Goal: Navigation & Orientation: Find specific page/section

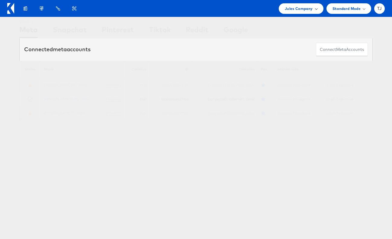
click at [306, 8] on span "Jules Company" at bounding box center [299, 8] width 28 height 6
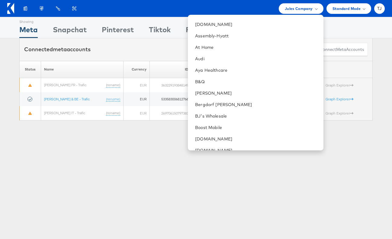
scroll to position [133, 0]
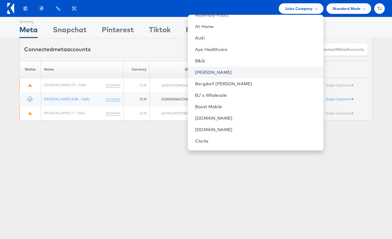
click at [245, 73] on link "Belk" at bounding box center [256, 72] width 123 height 6
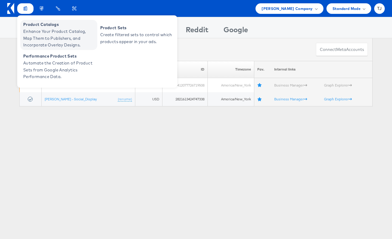
click at [33, 32] on span "Enhance Your Product Catalog, Map Them to Publishers, and Incorporate Overlay D…" at bounding box center [59, 38] width 72 height 21
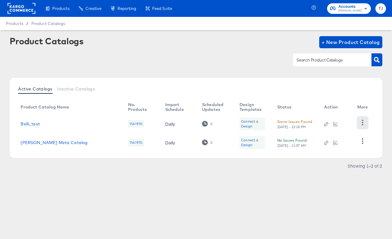
click at [360, 124] on icon "button" at bounding box center [362, 123] width 6 height 6
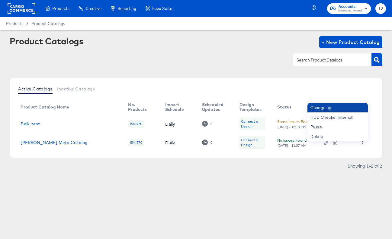
click at [344, 107] on div "Changelog" at bounding box center [337, 108] width 60 height 10
click at [326, 107] on div "Changelog" at bounding box center [337, 108] width 60 height 10
click at [340, 107] on div "Changelog" at bounding box center [337, 108] width 60 height 10
click at [242, 72] on div "Product Catalogs + New Product Catalog" at bounding box center [196, 54] width 372 height 37
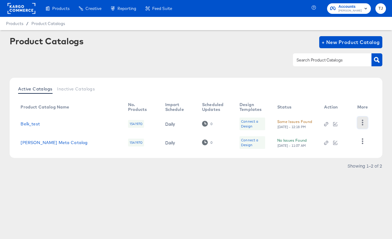
click at [363, 125] on icon "button" at bounding box center [362, 123] width 6 height 6
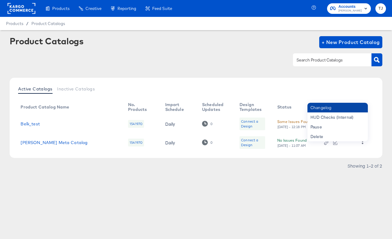
click at [333, 109] on div "Changelog" at bounding box center [337, 108] width 60 height 10
click at [255, 79] on div "Active Catalogs Inactive Catalogs Product Catalog Name No. Products Import Sche…" at bounding box center [196, 118] width 372 height 80
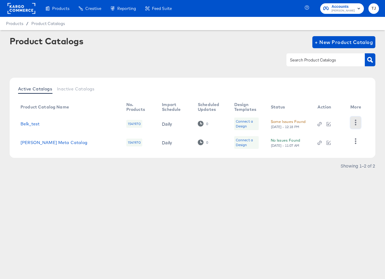
click at [355, 122] on icon "button" at bounding box center [356, 123] width 6 height 6
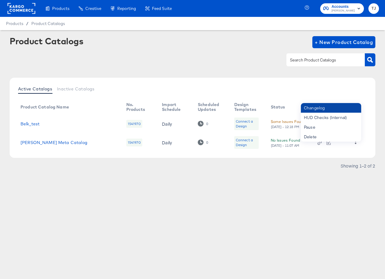
click at [335, 107] on div "Changelog" at bounding box center [331, 108] width 60 height 10
click at [328, 108] on div "Changelog" at bounding box center [331, 108] width 60 height 10
drag, startPoint x: 302, startPoint y: 85, endPoint x: 263, endPoint y: 77, distance: 39.7
click at [301, 85] on div "Active Catalogs Inactive Catalogs" at bounding box center [193, 89] width 354 height 11
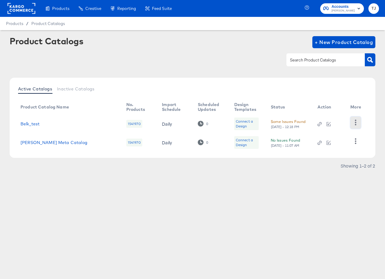
click at [357, 123] on icon "button" at bounding box center [356, 123] width 6 height 6
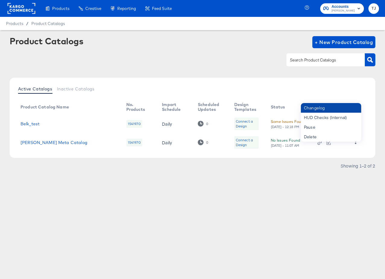
click at [319, 109] on div "Changelog" at bounding box center [331, 108] width 60 height 10
click at [319, 107] on div "Changelog" at bounding box center [331, 108] width 60 height 10
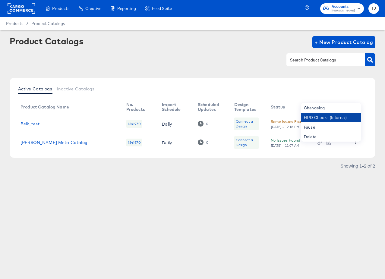
drag, startPoint x: 340, startPoint y: 108, endPoint x: 319, endPoint y: 115, distance: 22.4
click at [340, 108] on div "Changelog" at bounding box center [331, 108] width 60 height 10
click at [282, 121] on div "Some Issues Found" at bounding box center [288, 122] width 35 height 6
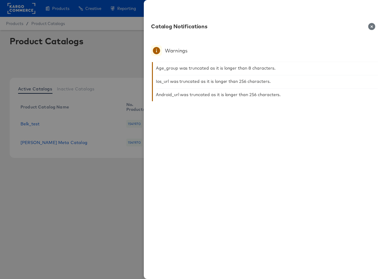
click at [372, 27] on icon "button" at bounding box center [371, 26] width 7 height 7
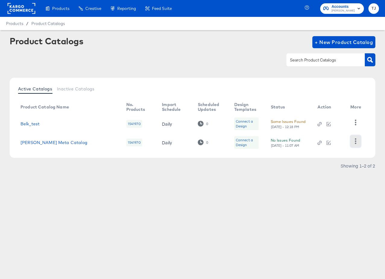
click at [357, 139] on icon "button" at bounding box center [356, 142] width 6 height 6
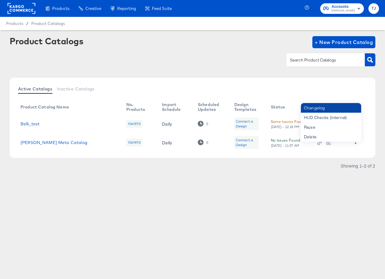
click at [340, 108] on div "Changelog" at bounding box center [331, 108] width 60 height 10
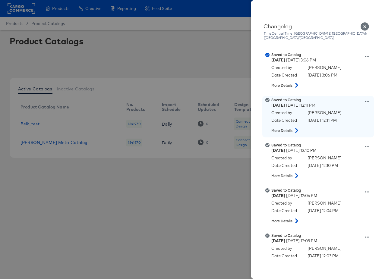
click at [339, 108] on body "Products Creative Reporting Feed Suite Accounts Belk TJ Products / Product Cata…" at bounding box center [192, 139] width 385 height 279
click at [339, 110] on div "Created by Sydnee Burke" at bounding box center [322, 114] width 101 height 8
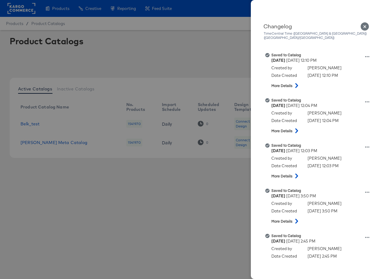
scroll to position [346, 0]
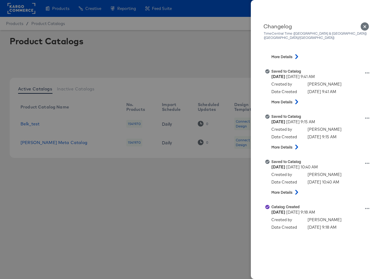
click at [365, 26] on icon "Close" at bounding box center [365, 26] width 9 height 9
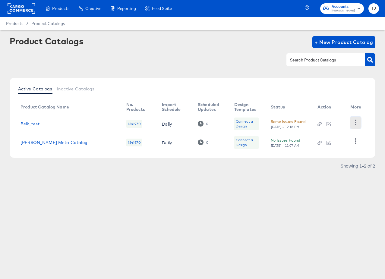
click at [357, 123] on icon "button" at bounding box center [356, 123] width 6 height 6
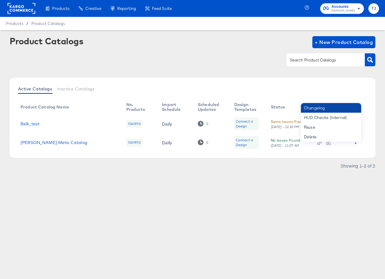
click at [331, 109] on div "Changelog" at bounding box center [331, 108] width 60 height 10
click at [359, 146] on button "button" at bounding box center [356, 141] width 11 height 12
click at [358, 145] on button "button" at bounding box center [356, 141] width 11 height 12
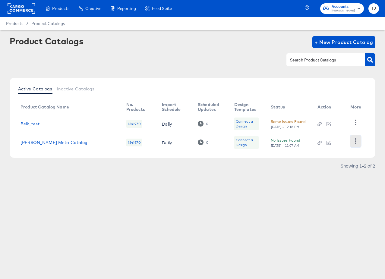
click at [357, 144] on button "button" at bounding box center [356, 141] width 11 height 12
click at [171, 43] on div "Product Catalogs + New Product Catalog" at bounding box center [193, 42] width 366 height 12
click at [52, 142] on link "Belk Meta Catalog" at bounding box center [54, 142] width 67 height 5
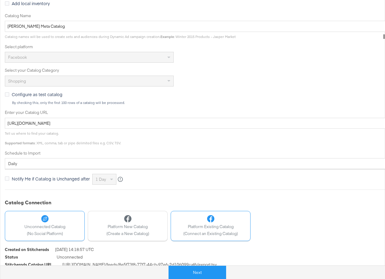
scroll to position [126, 0]
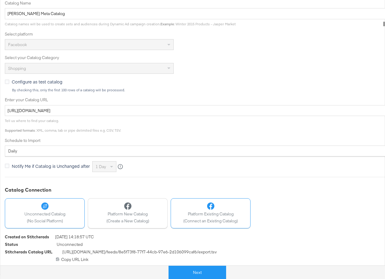
click at [208, 220] on span "(Connect an Existing Catalog)" at bounding box center [210, 221] width 55 height 6
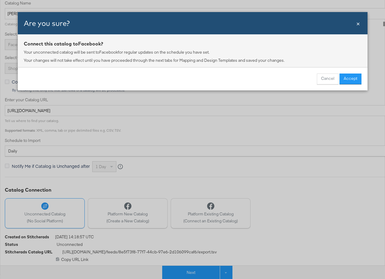
click at [350, 83] on button "Accept" at bounding box center [351, 79] width 22 height 11
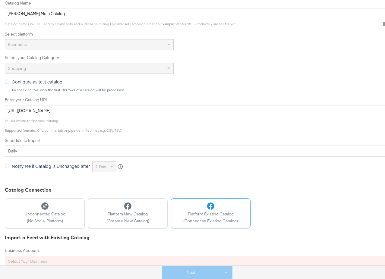
scroll to position [142, 0]
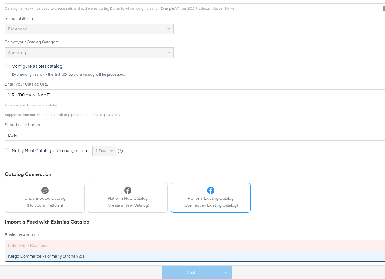
click at [96, 247] on div "Select your business" at bounding box center [216, 246] width 422 height 10
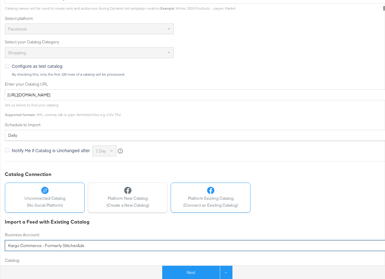
scroll to position [160, 0]
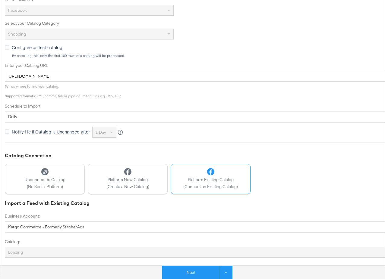
click at [75, 252] on div "Loading" at bounding box center [216, 252] width 422 height 10
click at [41, 182] on span "Unconnected Catalog" at bounding box center [44, 180] width 41 height 6
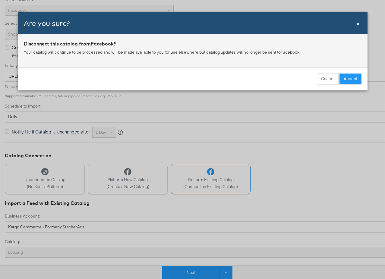
click at [349, 80] on button "Accept" at bounding box center [351, 79] width 22 height 11
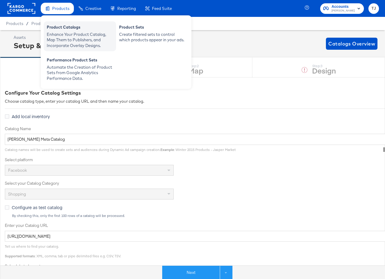
scroll to position [1, 0]
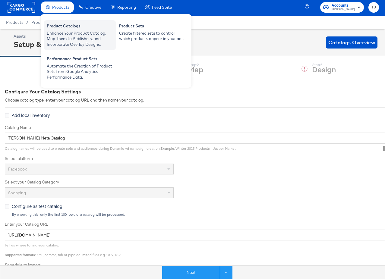
click at [60, 26] on div "Product Catalogs" at bounding box center [80, 26] width 66 height 7
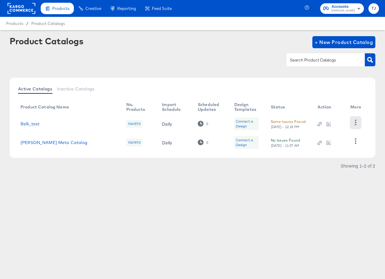
click at [355, 122] on icon "button" at bounding box center [356, 123] width 6 height 6
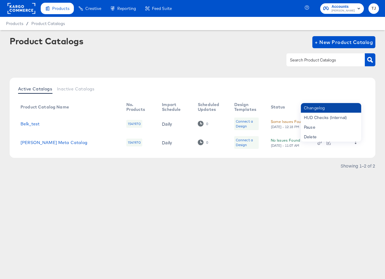
click at [335, 109] on div "Changelog" at bounding box center [331, 108] width 60 height 10
click at [334, 110] on div "Changelog" at bounding box center [331, 108] width 60 height 10
click at [17, 8] on rect at bounding box center [22, 8] width 28 height 11
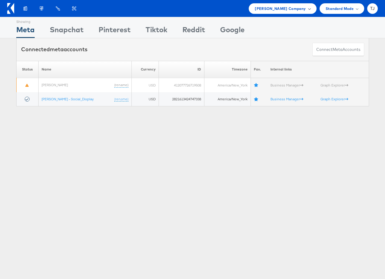
click at [307, 9] on div "[PERSON_NAME] Company" at bounding box center [283, 8] width 56 height 6
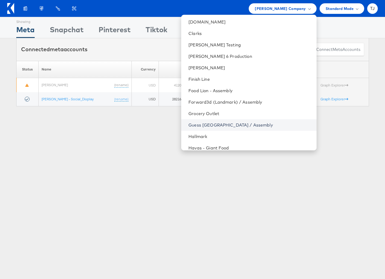
scroll to position [249, 0]
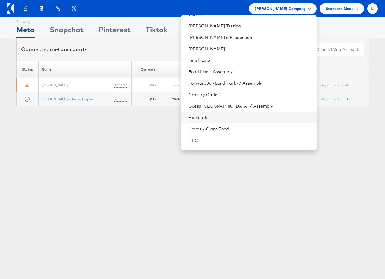
click at [242, 120] on li "Hallmark" at bounding box center [248, 117] width 135 height 11
click at [239, 118] on link "Hallmark" at bounding box center [250, 118] width 123 height 6
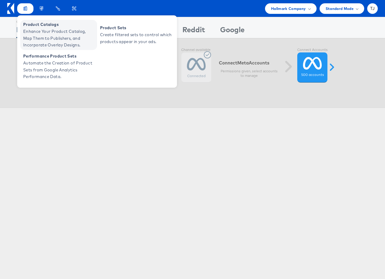
click at [31, 29] on span "Enhance Your Product Catalog, Map Them to Publishers, and Incorporate Overlay D…" at bounding box center [59, 38] width 72 height 21
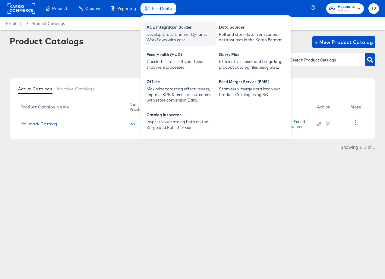
click at [165, 28] on div "ACE Integration Builder" at bounding box center [180, 27] width 66 height 7
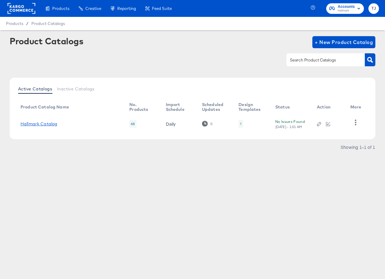
click at [47, 123] on link "Hallmark Catalog" at bounding box center [39, 124] width 37 height 5
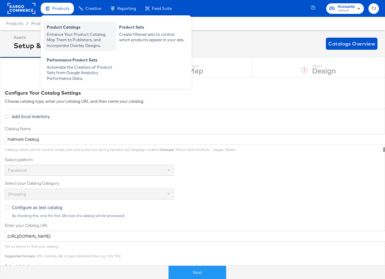
click at [63, 30] on div "Product Catalogs" at bounding box center [80, 27] width 66 height 7
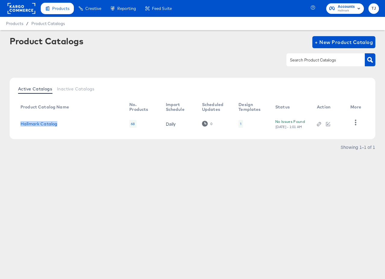
drag, startPoint x: 18, startPoint y: 124, endPoint x: 60, endPoint y: 126, distance: 42.0
click at [60, 126] on td "Hallmark Catalog" at bounding box center [70, 124] width 109 height 19
copy link "Hallmark Catalog"
click at [44, 120] on td "Hallmark Catalog" at bounding box center [70, 124] width 109 height 19
click at [44, 123] on link "Hallmark Catalog" at bounding box center [39, 124] width 37 height 5
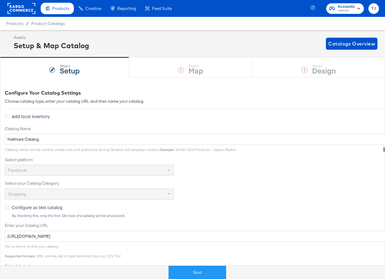
click at [14, 10] on rect at bounding box center [22, 8] width 28 height 11
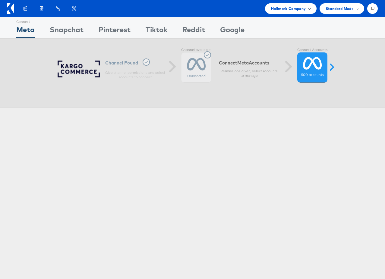
click at [304, 9] on span "Hallmark Company" at bounding box center [288, 8] width 35 height 6
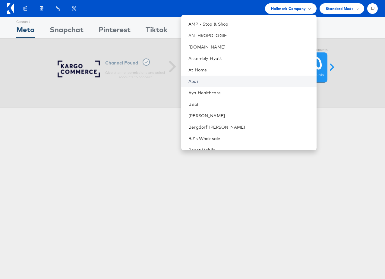
scroll to position [92, 0]
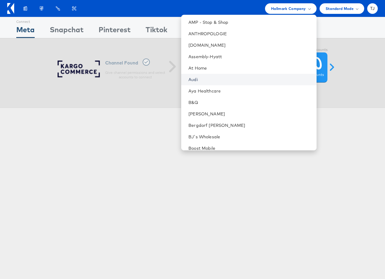
click at [236, 78] on link "Audi" at bounding box center [250, 80] width 123 height 6
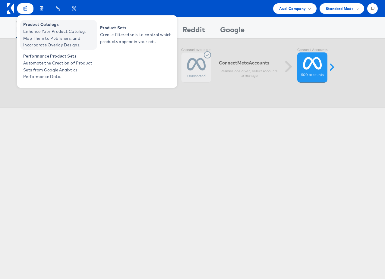
click at [29, 29] on span "Enhance Your Product Catalog, Map Them to Publishers, and Incorporate Overlay D…" at bounding box center [59, 38] width 72 height 21
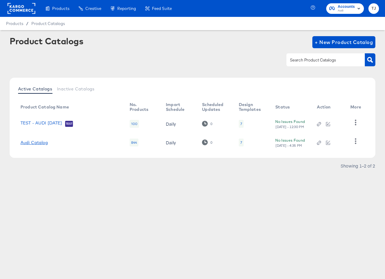
click at [35, 143] on link "Audi Catalog" at bounding box center [34, 142] width 27 height 5
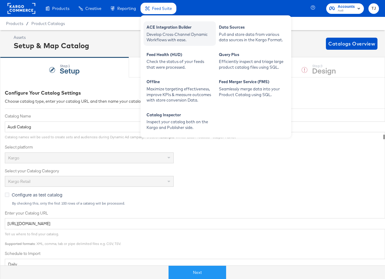
click at [161, 35] on div "Develop Cross-Channel Dynamic Workflows with ease." at bounding box center [180, 37] width 66 height 11
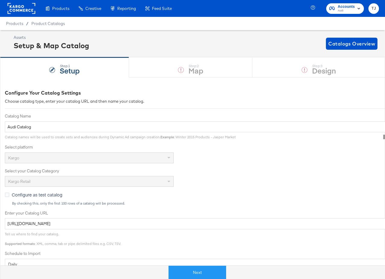
drag, startPoint x: 22, startPoint y: 10, endPoint x: 28, endPoint y: 9, distance: 6.4
click at [22, 10] on rect at bounding box center [22, 8] width 28 height 11
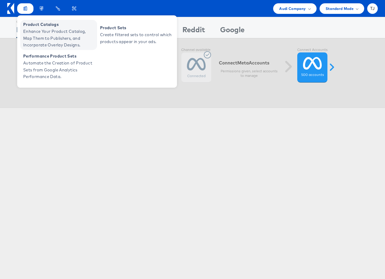
click at [36, 26] on span "Product Catalogs" at bounding box center [59, 24] width 72 height 7
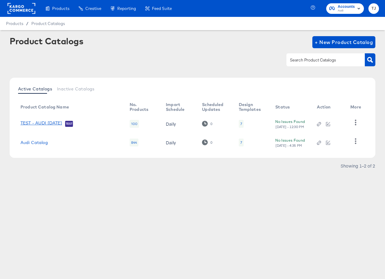
click at [48, 123] on link "TEST - AUDI August 6" at bounding box center [42, 124] width 42 height 6
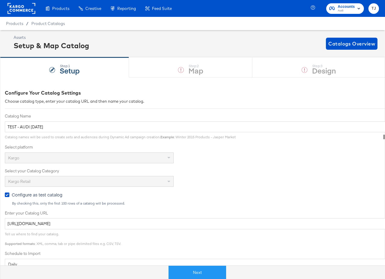
click at [21, 8] on rect at bounding box center [22, 8] width 28 height 11
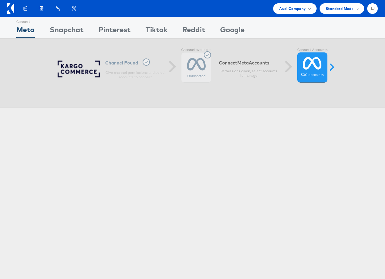
drag, startPoint x: 308, startPoint y: 6, endPoint x: 295, endPoint y: 57, distance: 52.5
click at [308, 6] on div "Audi Company" at bounding box center [294, 8] width 31 height 6
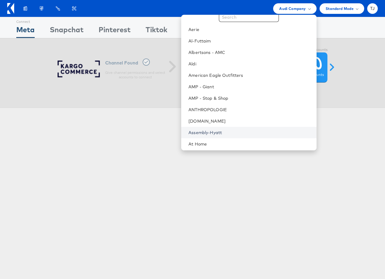
scroll to position [30, 0]
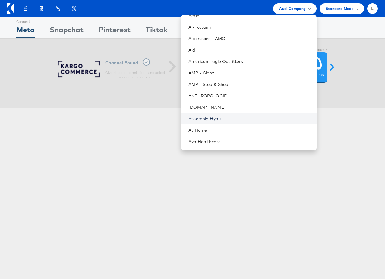
click at [260, 116] on link "Assembly-Hyatt" at bounding box center [250, 119] width 123 height 6
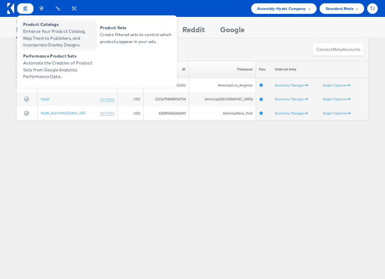
click at [34, 33] on span "Enhance Your Product Catalog, Map Them to Publishers, and Incorporate Overlay D…" at bounding box center [59, 38] width 72 height 21
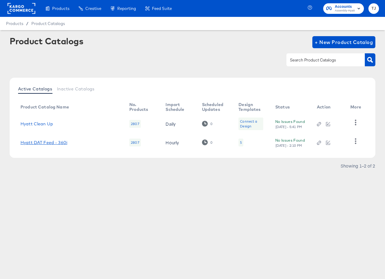
click at [34, 143] on link "Hyatt DAT Feed - 360i" at bounding box center [44, 142] width 47 height 5
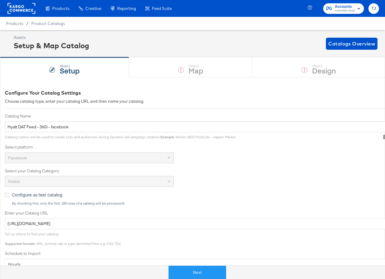
scroll to position [2, 0]
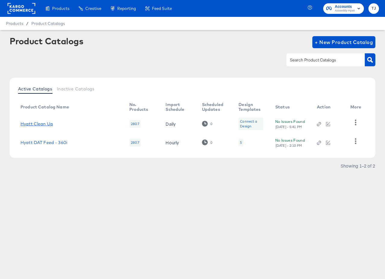
click at [35, 124] on link "Hyatt Clean Up" at bounding box center [37, 124] width 33 height 5
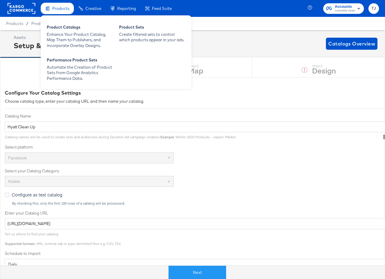
click at [56, 11] on span "Products" at bounding box center [60, 8] width 17 height 5
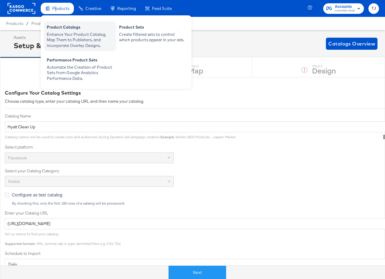
click at [57, 25] on div "Product Catalogs" at bounding box center [80, 27] width 66 height 7
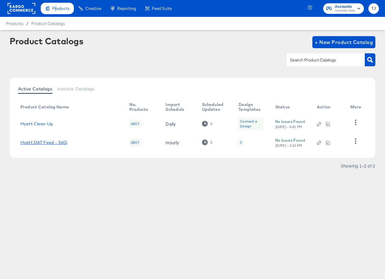
click at [47, 143] on link "Hyatt DAT Feed - 360i" at bounding box center [44, 142] width 47 height 5
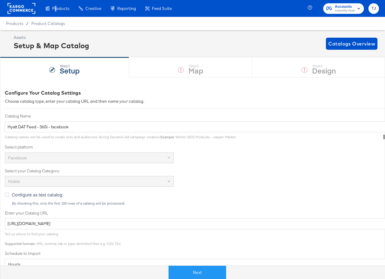
click at [0, 0] on div "Product Catalogs" at bounding box center [0, 0] width 0 height 0
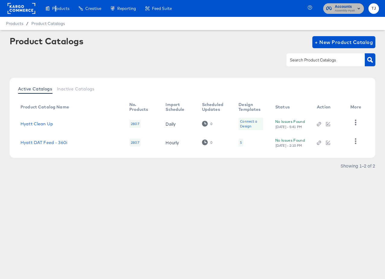
click at [348, 9] on span "Assembly-Hyatt" at bounding box center [345, 10] width 20 height 5
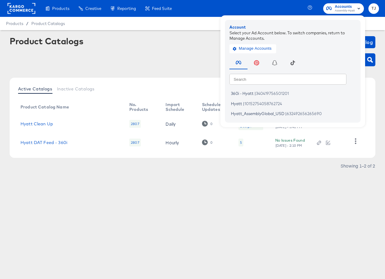
click at [17, 11] on rect at bounding box center [22, 8] width 28 height 11
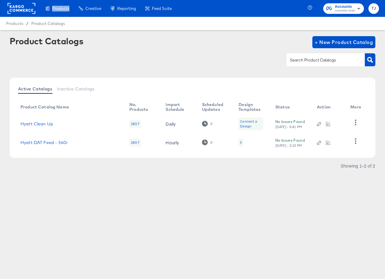
click at [17, 11] on rect at bounding box center [22, 8] width 28 height 11
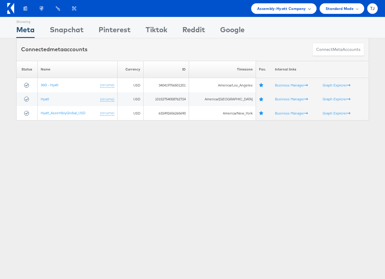
click at [297, 13] on div "Products Product Catalogs Enhance Your Product Catalog, Map Them to Publishers,…" at bounding box center [192, 8] width 385 height 17
click at [300, 9] on span "Assembly-Hyatt Company" at bounding box center [281, 8] width 49 height 6
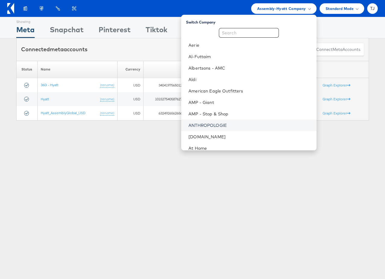
click at [265, 127] on link "ANTHROPOLOGIE" at bounding box center [250, 126] width 123 height 6
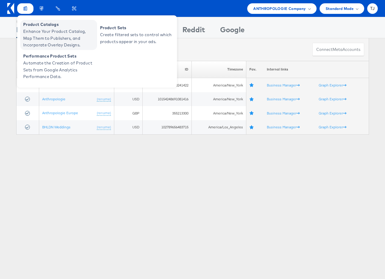
click at [35, 30] on span "Enhance Your Product Catalog, Map Them to Publishers, and Incorporate Overlay D…" at bounding box center [59, 38] width 72 height 21
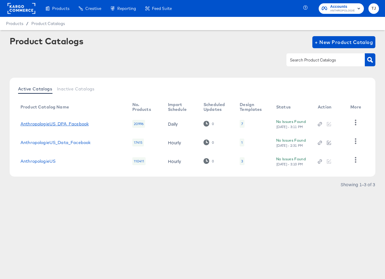
click at [73, 124] on link "AnthropologieUS_DPA_Facebook" at bounding box center [55, 124] width 68 height 5
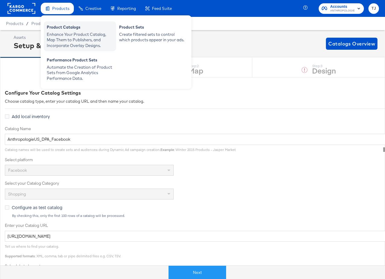
click at [65, 32] on div "Enhance Your Product Catalog, Map Them to Publishers, and Incorporate Overlay D…" at bounding box center [80, 40] width 66 height 17
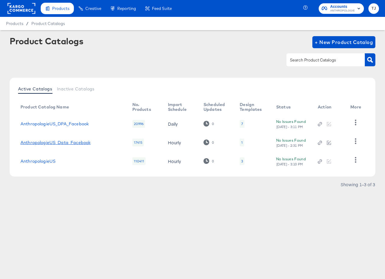
click at [40, 143] on link "AnthropologieUS_Data_Facebook" at bounding box center [56, 142] width 70 height 5
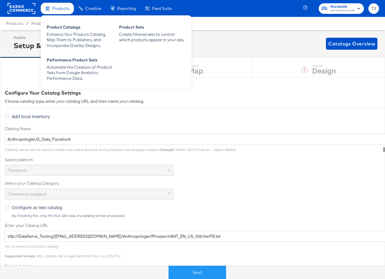
drag, startPoint x: 58, startPoint y: 9, endPoint x: 58, endPoint y: 14, distance: 4.8
click at [58, 9] on span "Products" at bounding box center [60, 8] width 17 height 5
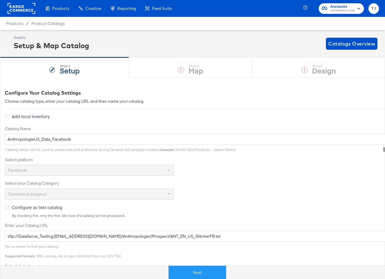
click at [0, 0] on div "Product Catalogs" at bounding box center [0, 0] width 0 height 0
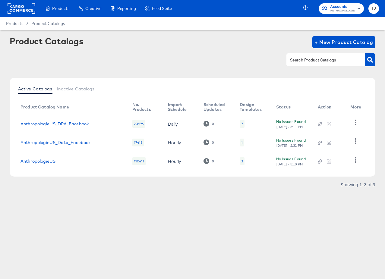
click at [41, 164] on link "AnthropologieUS" at bounding box center [38, 161] width 35 height 5
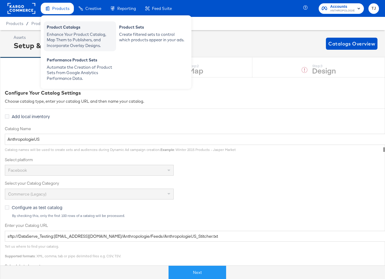
drag, startPoint x: 60, startPoint y: 21, endPoint x: 61, endPoint y: 28, distance: 6.4
click at [60, 23] on div "Product Catalogs Enhance Your Product Catalog, Map Them to Publishers, and Inco…" at bounding box center [80, 36] width 72 height 30
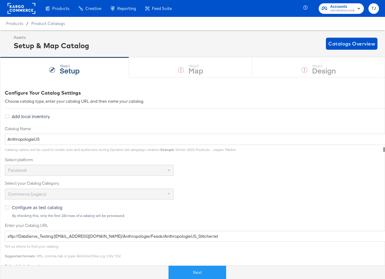
click at [0, 0] on div "Product Catalogs" at bounding box center [0, 0] width 0 height 0
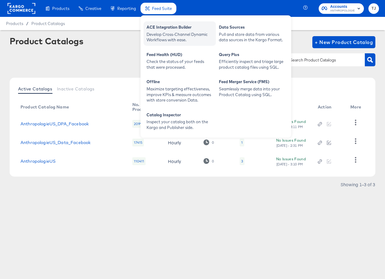
click at [169, 30] on div "ACE Integration Builder" at bounding box center [180, 27] width 66 height 7
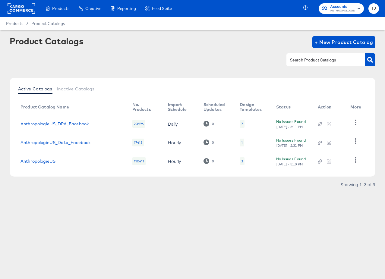
click at [25, 7] on rect at bounding box center [22, 8] width 28 height 11
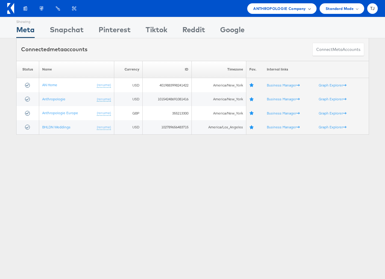
click at [304, 9] on span "ANTHROPOLOGIE Company" at bounding box center [279, 8] width 53 height 6
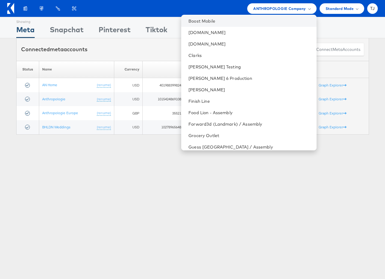
scroll to position [209, 0]
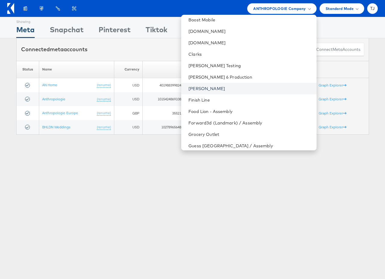
click at [253, 91] on link "[PERSON_NAME]" at bounding box center [250, 89] width 123 height 6
